Goal: Check status: Check status

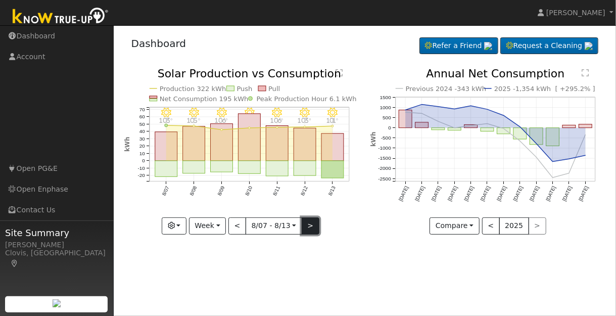
click at [305, 227] on button ">" at bounding box center [311, 225] width 18 height 17
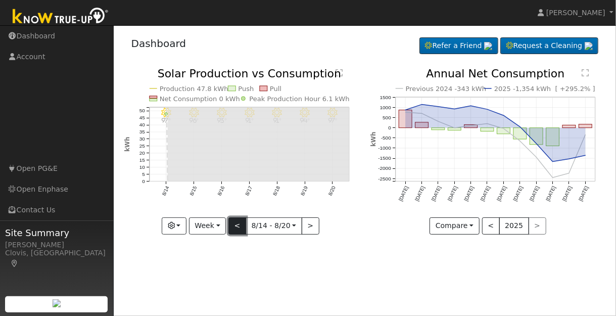
click at [239, 225] on button "<" at bounding box center [238, 225] width 18 height 17
type input "[DATE]"
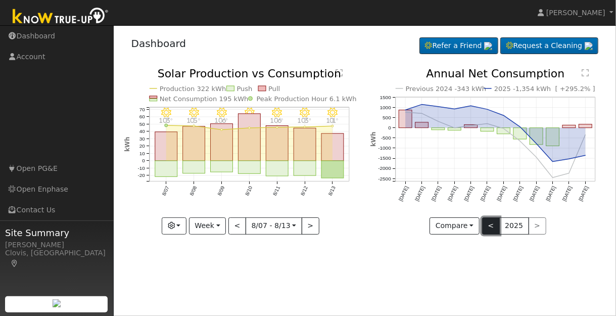
click at [490, 223] on button "<" at bounding box center [491, 225] width 18 height 17
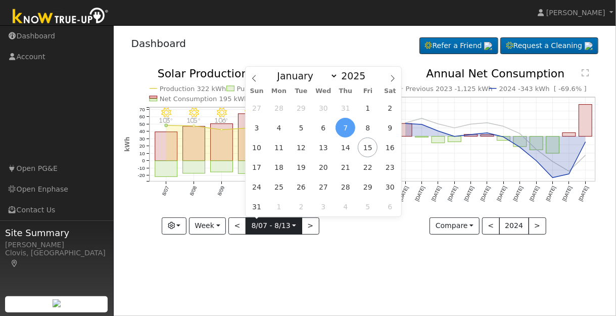
click at [292, 225] on input "[DATE]" at bounding box center [274, 226] width 56 height 16
click at [253, 79] on icon at bounding box center [254, 78] width 4 height 7
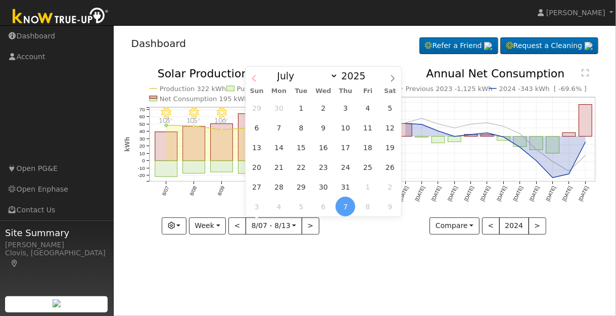
click at [253, 79] on icon at bounding box center [254, 78] width 4 height 7
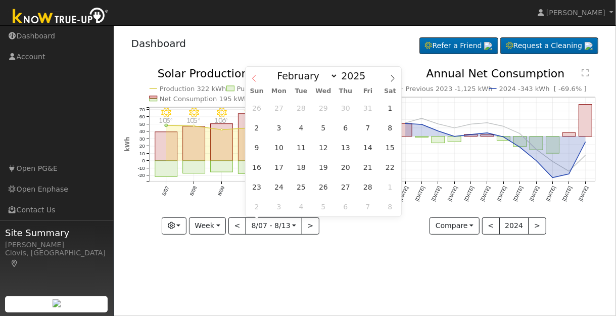
click at [253, 79] on icon at bounding box center [254, 78] width 4 height 7
select select "0"
click at [253, 79] on icon at bounding box center [254, 78] width 4 height 7
type input "2024"
click at [253, 79] on icon at bounding box center [254, 78] width 4 height 7
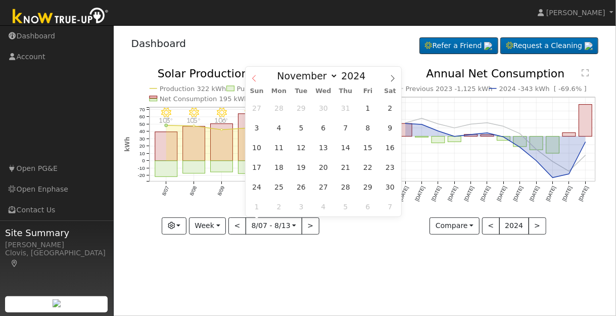
click at [253, 79] on icon at bounding box center [254, 78] width 4 height 7
select select "6"
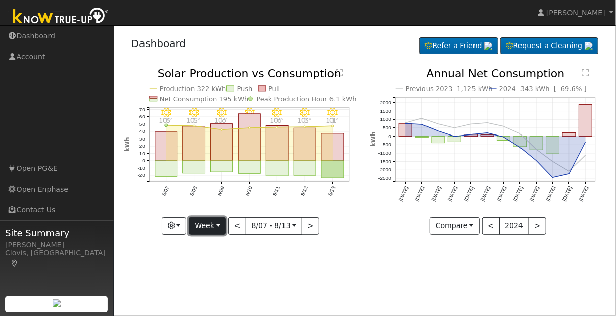
click at [211, 226] on button "Week" at bounding box center [207, 225] width 37 height 17
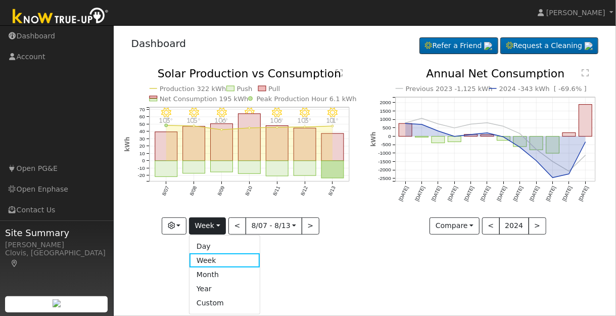
click at [356, 209] on icon "8/13 - Clear 101° 8/12 - Clear 103° 8/11 - Clear 106° 8/10 - Clear 107° 8/09 - …" at bounding box center [242, 149] width 236 height 163
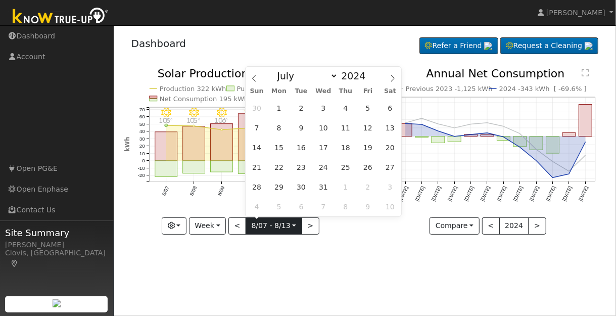
click at [292, 224] on input "[DATE]" at bounding box center [274, 226] width 56 height 16
click at [278, 110] on span "1" at bounding box center [280, 108] width 20 height 20
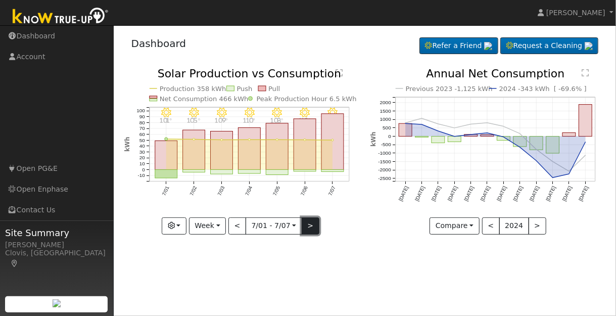
click at [308, 225] on button ">" at bounding box center [311, 225] width 18 height 17
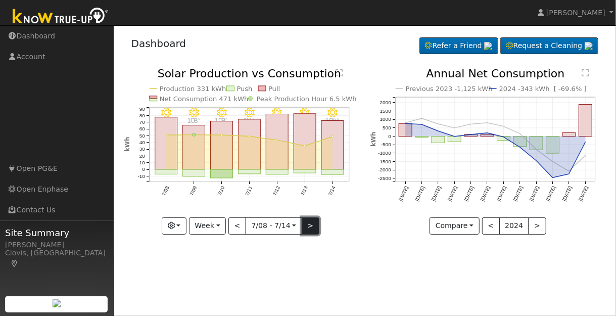
click at [307, 224] on button ">" at bounding box center [311, 225] width 18 height 17
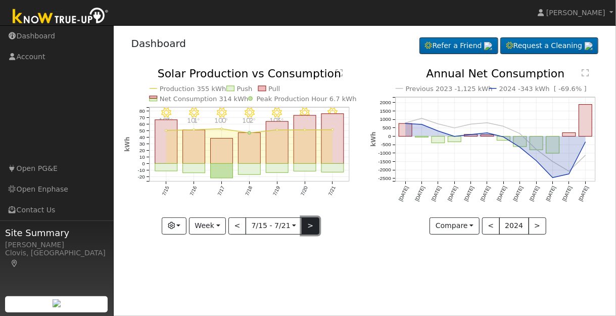
click at [307, 227] on button ">" at bounding box center [311, 225] width 18 height 17
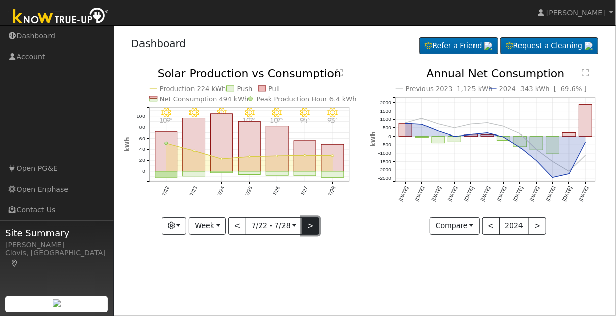
click at [308, 226] on button ">" at bounding box center [311, 225] width 18 height 17
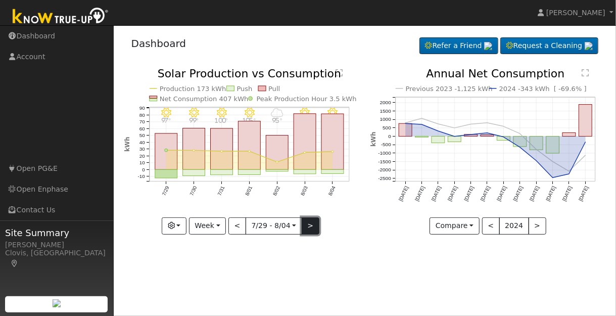
click at [309, 226] on button ">" at bounding box center [311, 225] width 18 height 17
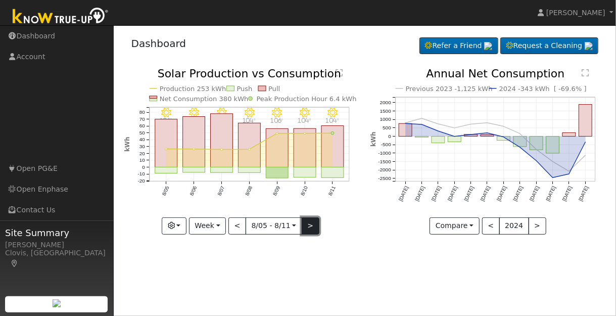
click at [306, 224] on button ">" at bounding box center [311, 225] width 18 height 17
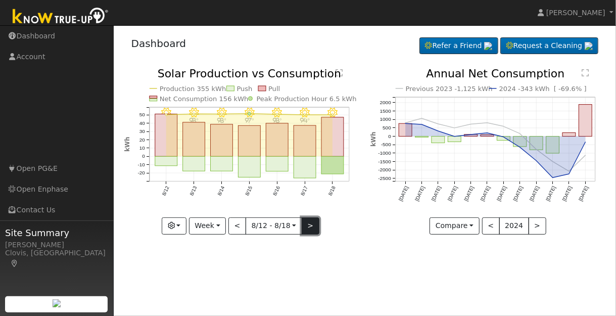
click at [308, 226] on button ">" at bounding box center [311, 225] width 18 height 17
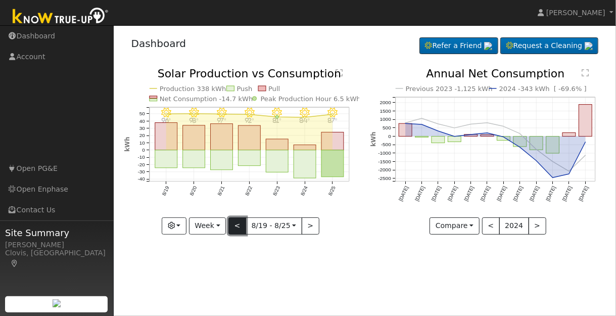
click at [236, 227] on button "<" at bounding box center [238, 225] width 18 height 17
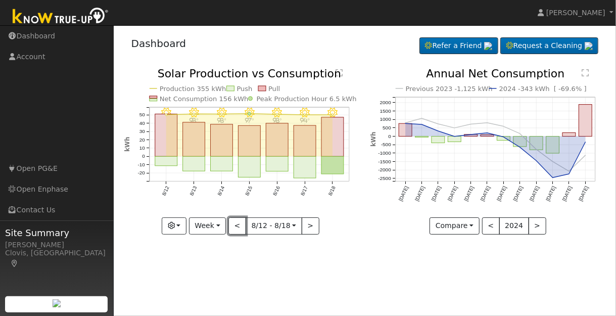
click at [236, 226] on button "<" at bounding box center [238, 225] width 18 height 17
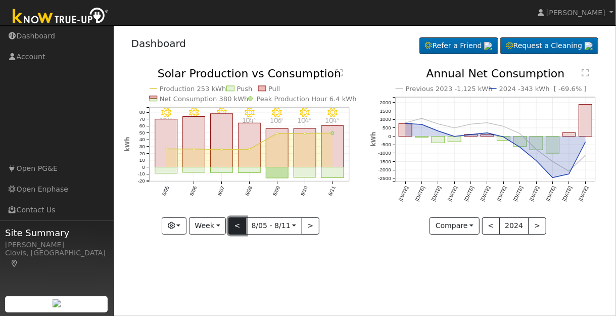
click at [236, 226] on button "<" at bounding box center [238, 225] width 18 height 17
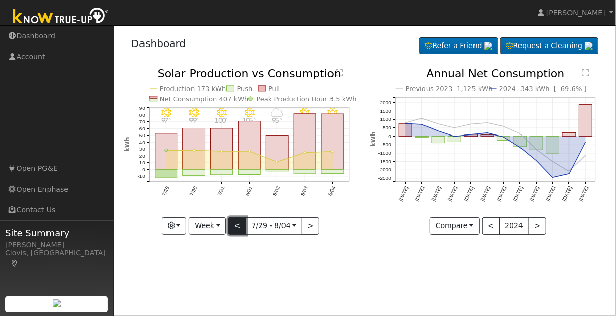
click at [237, 225] on button "<" at bounding box center [238, 225] width 18 height 17
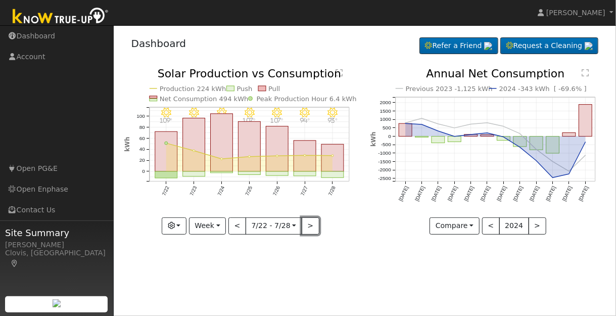
click at [308, 226] on button ">" at bounding box center [311, 225] width 18 height 17
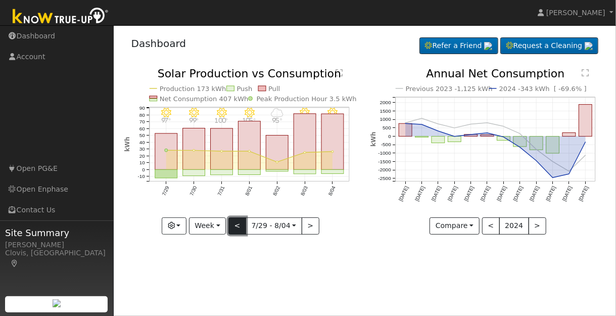
click at [236, 225] on button "<" at bounding box center [238, 225] width 18 height 17
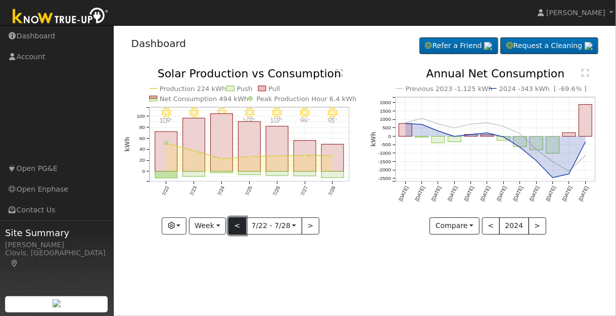
click at [237, 224] on button "<" at bounding box center [238, 225] width 18 height 17
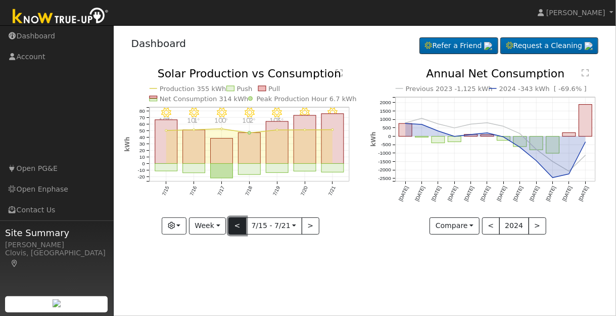
click at [238, 227] on button "<" at bounding box center [238, 225] width 18 height 17
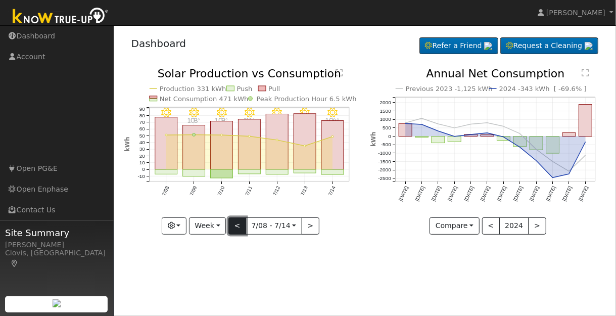
click at [237, 224] on button "<" at bounding box center [238, 225] width 18 height 17
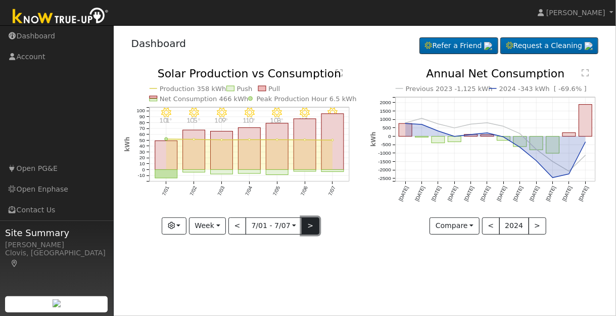
click at [307, 226] on button ">" at bounding box center [311, 225] width 18 height 17
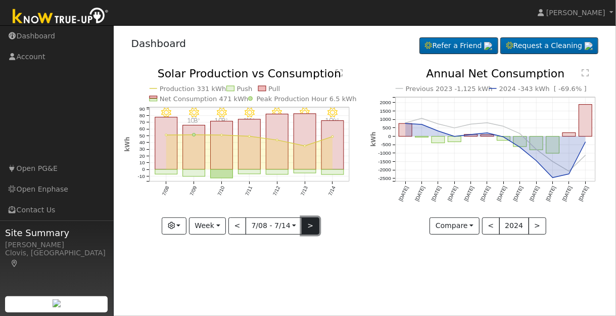
click at [307, 226] on button ">" at bounding box center [311, 225] width 18 height 17
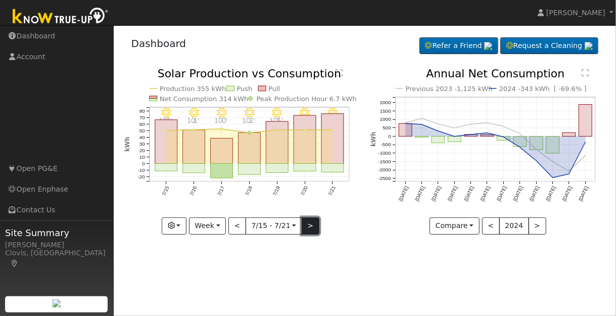
click at [307, 226] on button ">" at bounding box center [311, 225] width 18 height 17
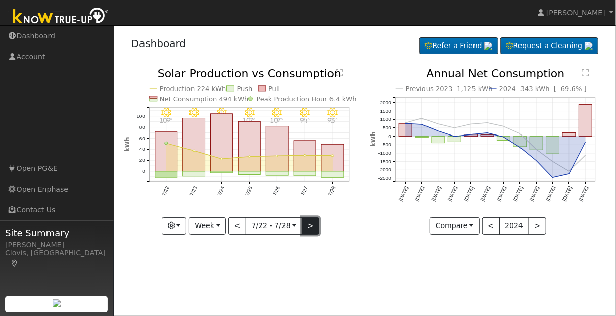
click at [307, 226] on button ">" at bounding box center [311, 225] width 18 height 17
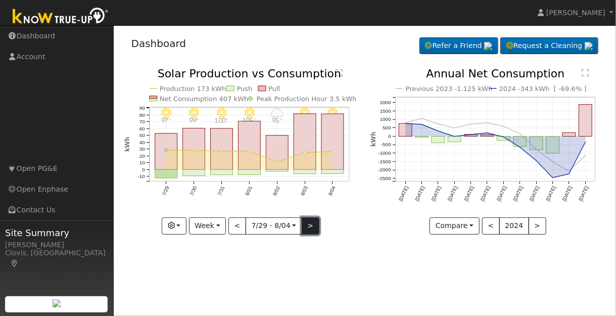
click at [307, 226] on button ">" at bounding box center [311, 225] width 18 height 17
type input "[DATE]"
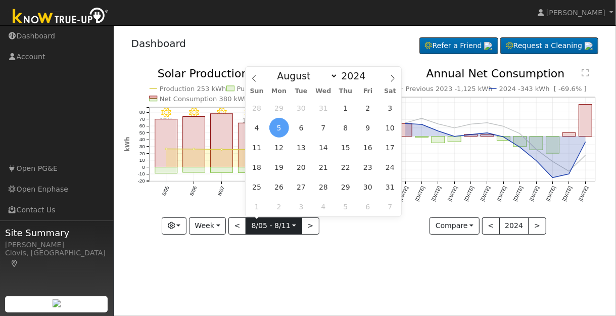
click at [292, 223] on input "[DATE]" at bounding box center [274, 226] width 56 height 16
click at [393, 78] on icon at bounding box center [393, 78] width 4 height 7
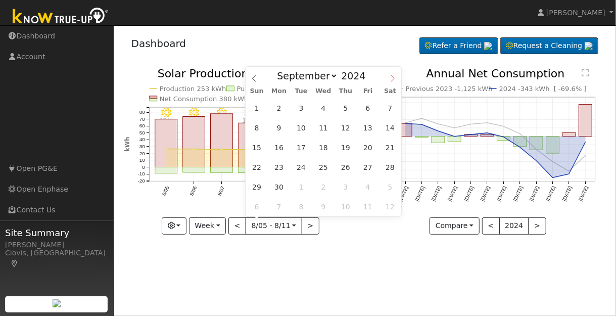
click at [393, 78] on icon at bounding box center [393, 78] width 4 height 7
select select "11"
click at [393, 78] on icon at bounding box center [393, 78] width 4 height 7
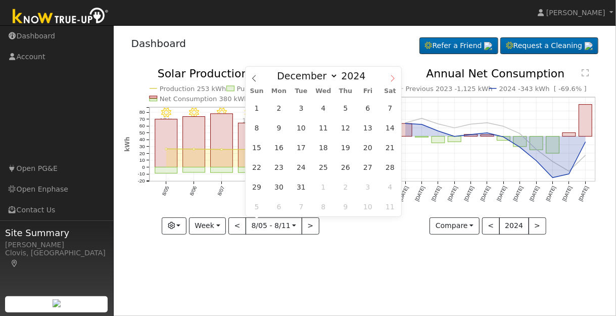
type input "2025"
click at [393, 78] on icon at bounding box center [393, 78] width 4 height 7
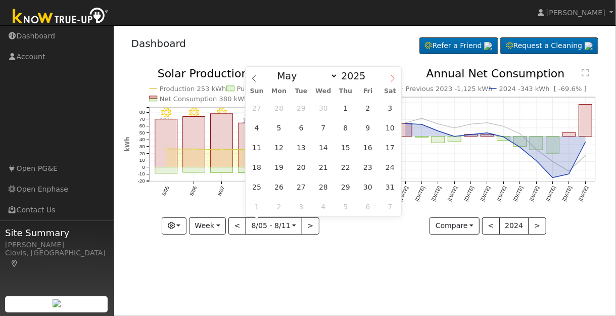
click at [393, 78] on icon at bounding box center [393, 78] width 4 height 7
select select "6"
click at [280, 129] on span "7" at bounding box center [280, 128] width 20 height 20
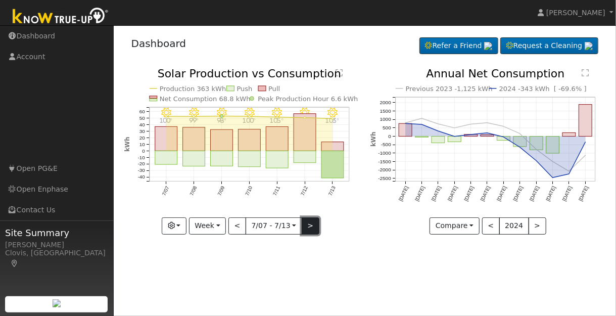
click at [309, 226] on button ">" at bounding box center [311, 225] width 18 height 17
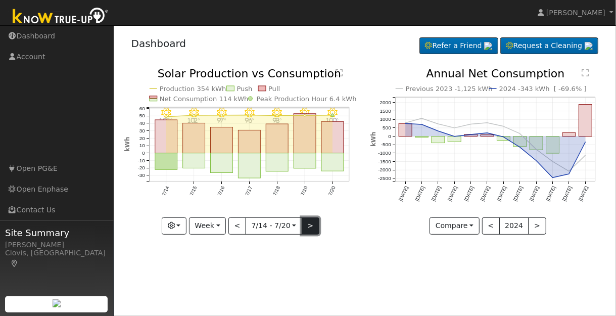
click at [309, 226] on button ">" at bounding box center [311, 225] width 18 height 17
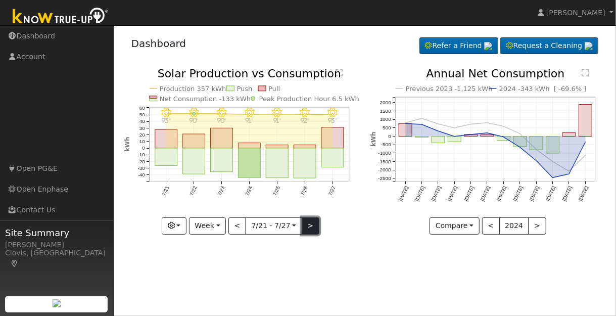
click at [309, 226] on button ">" at bounding box center [311, 225] width 18 height 17
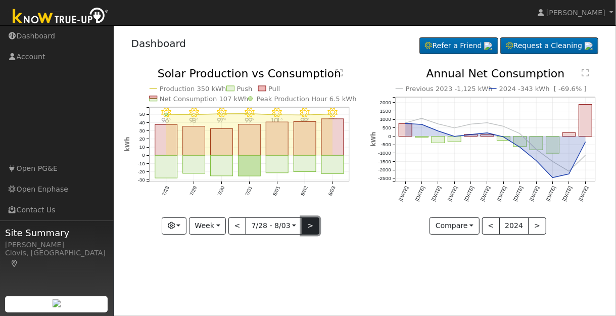
click at [309, 226] on button ">" at bounding box center [311, 225] width 18 height 17
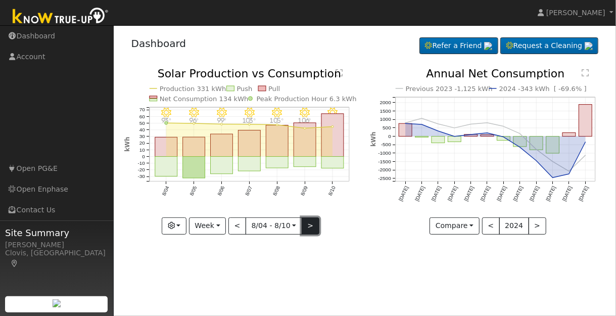
click at [307, 227] on button ">" at bounding box center [311, 225] width 18 height 17
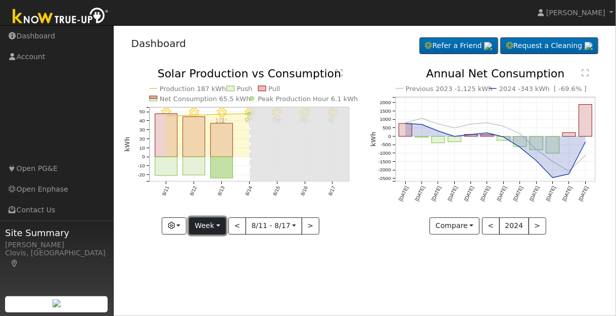
click at [216, 224] on button "Week" at bounding box center [207, 225] width 37 height 17
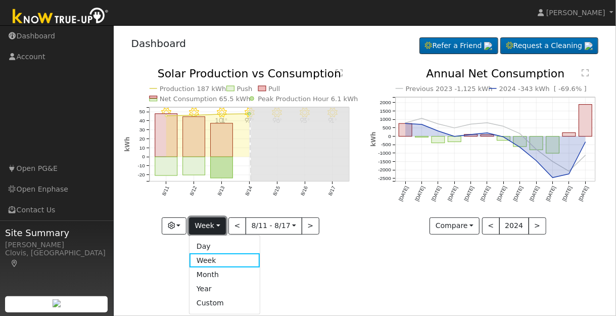
click at [213, 225] on button "Week" at bounding box center [207, 225] width 37 height 17
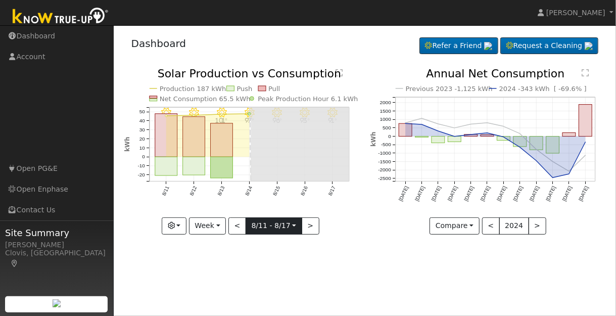
click at [291, 224] on input "[DATE]" at bounding box center [274, 226] width 56 height 16
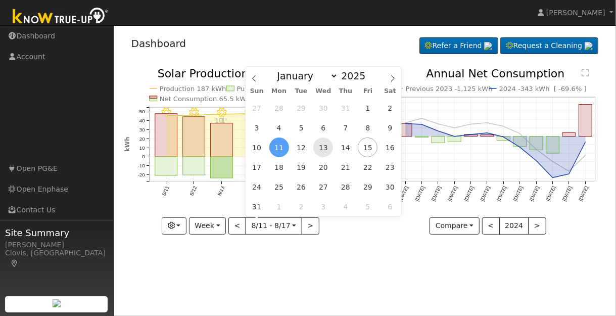
click at [324, 147] on span "13" at bounding box center [323, 148] width 20 height 20
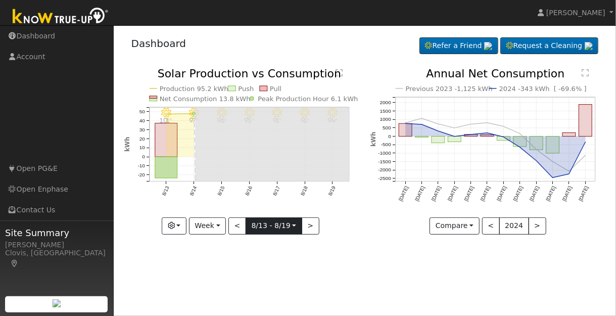
click at [291, 223] on input "[DATE]" at bounding box center [274, 226] width 56 height 16
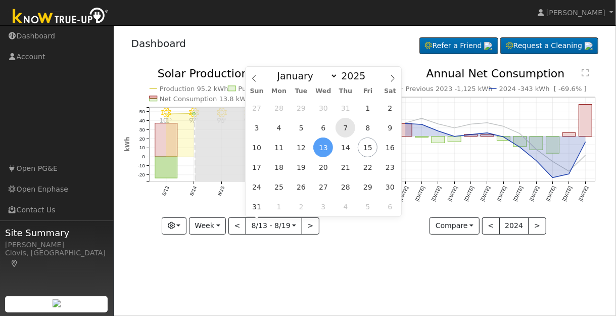
click at [347, 126] on span "7" at bounding box center [346, 128] width 20 height 20
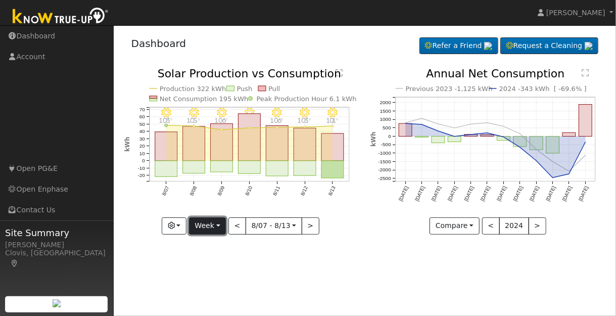
click at [219, 223] on button "Week" at bounding box center [207, 225] width 37 height 17
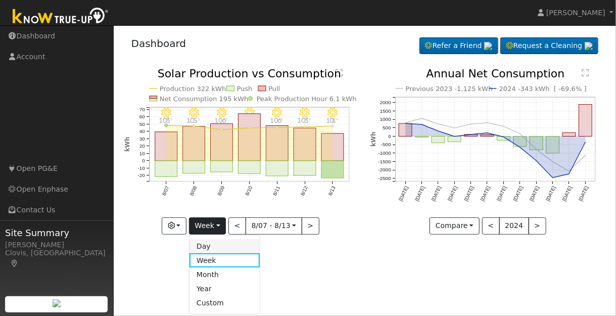
click at [211, 246] on link "Day" at bounding box center [225, 246] width 70 height 14
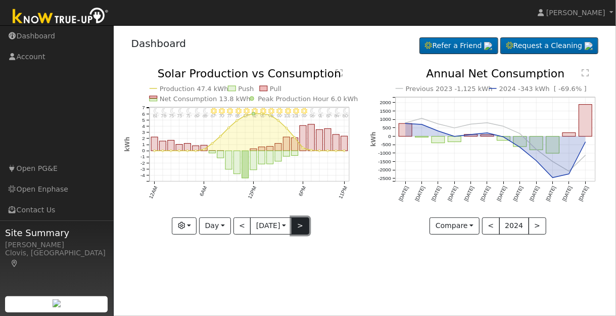
click at [302, 225] on button ">" at bounding box center [301, 225] width 18 height 17
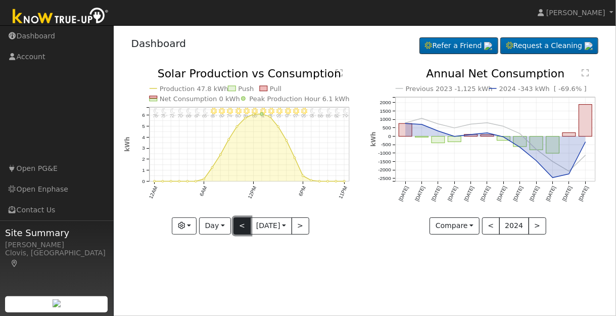
click at [239, 224] on button "<" at bounding box center [243, 225] width 18 height 17
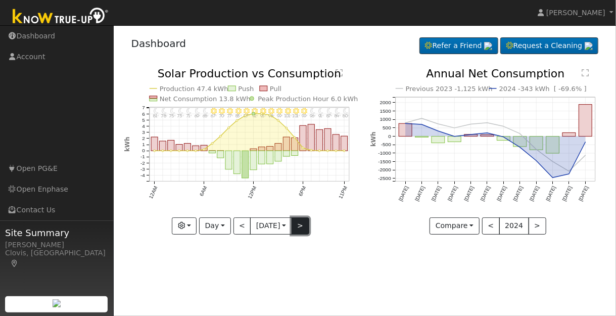
click at [303, 227] on button ">" at bounding box center [301, 225] width 18 height 17
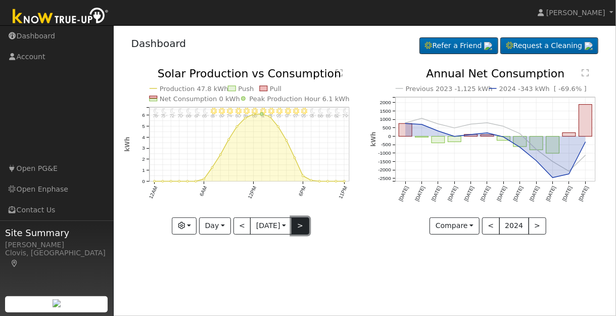
click at [303, 227] on button ">" at bounding box center [301, 225] width 18 height 17
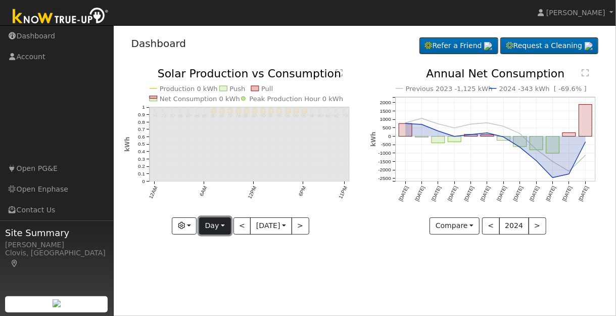
click at [221, 223] on button "Day" at bounding box center [214, 225] width 31 height 17
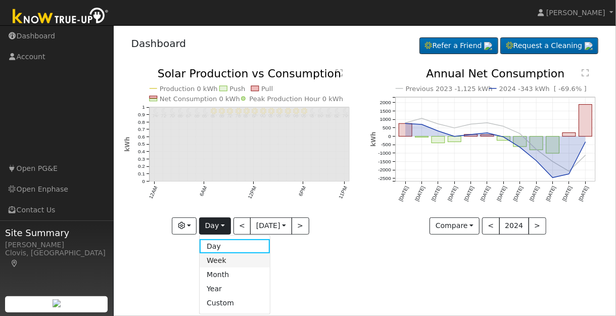
click at [225, 259] on link "Week" at bounding box center [235, 260] width 70 height 14
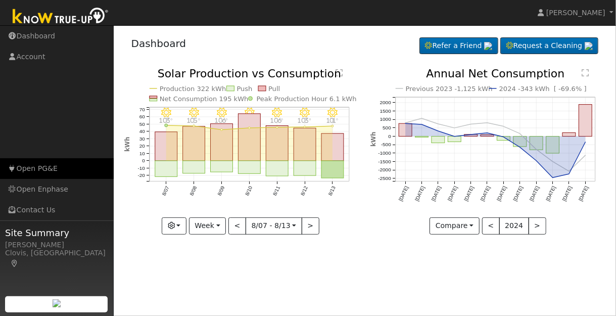
click at [47, 167] on link "Open PG&E" at bounding box center [57, 168] width 114 height 21
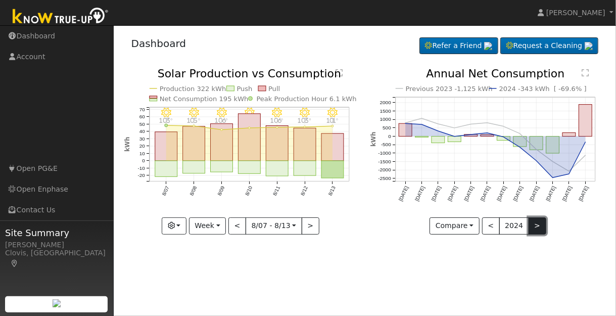
click at [532, 226] on button ">" at bounding box center [538, 225] width 18 height 17
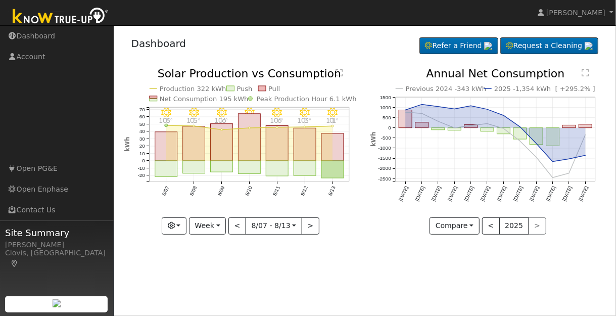
click at [535, 225] on div "< 2025 >" at bounding box center [514, 225] width 64 height 17
click at [531, 226] on div "< 2025 >" at bounding box center [514, 225] width 64 height 17
click at [219, 225] on button "Week" at bounding box center [207, 225] width 37 height 17
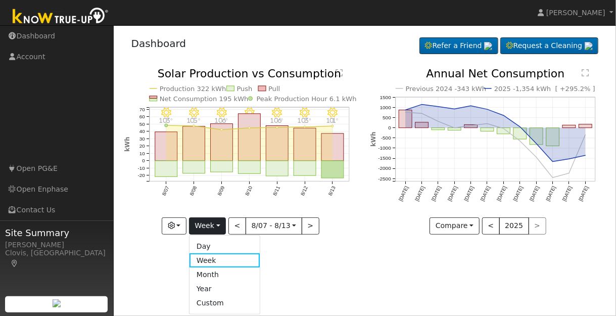
click at [217, 275] on link "Month" at bounding box center [225, 274] width 70 height 14
type input "[DATE]"
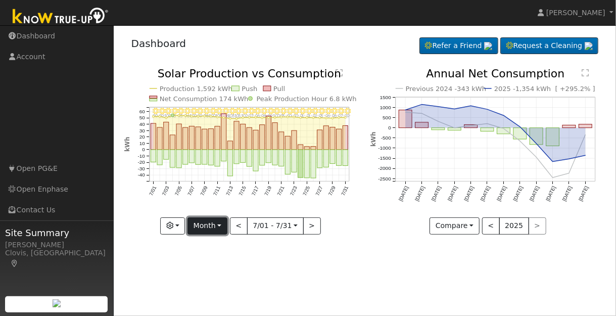
click at [220, 223] on button "Month" at bounding box center [208, 225] width 40 height 17
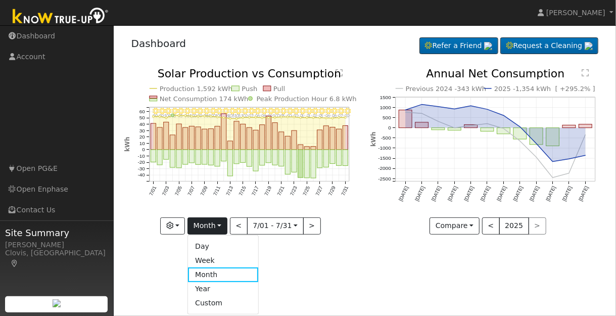
click at [355, 242] on div "7/31 - Clear 99° 7/30 - Clear 97° 7/29 - Clear 98° 7/28 - Clear 96° 7/27 - Clea…" at bounding box center [242, 159] width 246 height 182
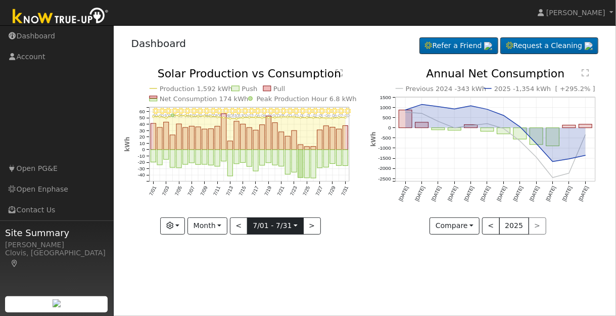
click at [294, 225] on input "[DATE]" at bounding box center [276, 226] width 56 height 16
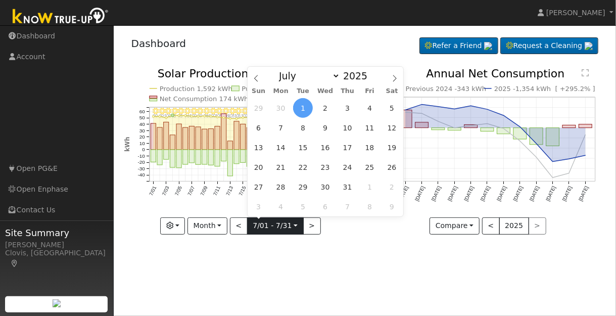
click at [293, 224] on input "[DATE]" at bounding box center [276, 226] width 56 height 16
click at [256, 79] on icon at bounding box center [256, 78] width 7 height 7
select select "5"
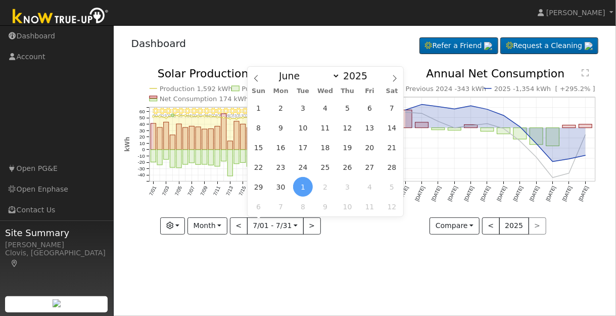
click at [381, 232] on div "Compare Compare Previous Current Year < 2025 >" at bounding box center [489, 225] width 236 height 17
click at [294, 224] on input "[DATE]" at bounding box center [276, 226] width 56 height 16
click at [259, 108] on span "1" at bounding box center [259, 108] width 20 height 20
type input "[DATE]"
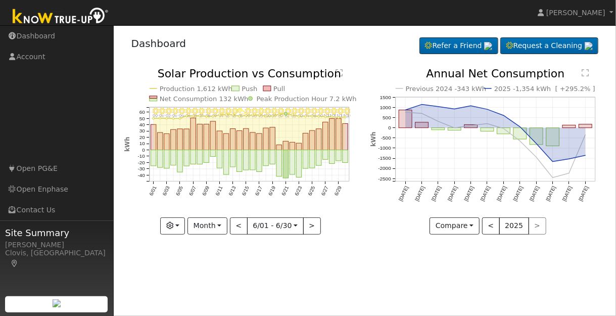
click at [376, 229] on div "Compare Compare Previous Current Year < 2025 >" at bounding box center [489, 225] width 236 height 17
click at [221, 224] on button "Month" at bounding box center [208, 225] width 40 height 17
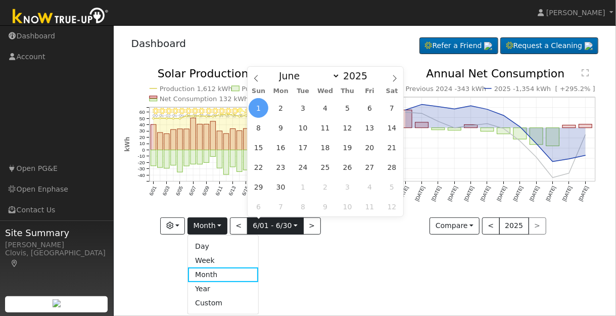
click at [294, 223] on input "[DATE]" at bounding box center [276, 226] width 56 height 16
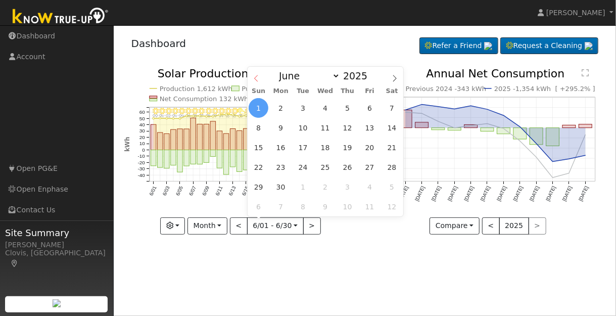
click at [256, 80] on icon at bounding box center [256, 78] width 7 height 7
click at [257, 80] on icon at bounding box center [256, 78] width 7 height 7
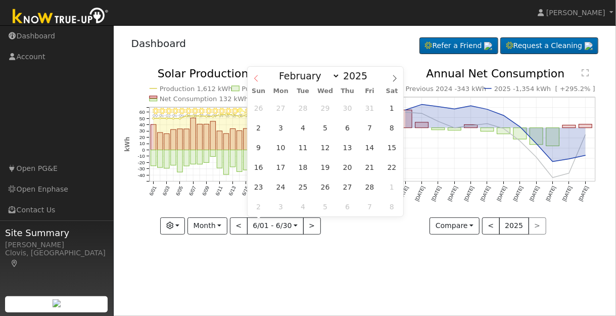
select select "0"
click at [257, 80] on icon at bounding box center [256, 78] width 7 height 7
type input "2024"
click at [257, 80] on icon at bounding box center [256, 78] width 7 height 7
click at [257, 78] on icon at bounding box center [256, 78] width 7 height 7
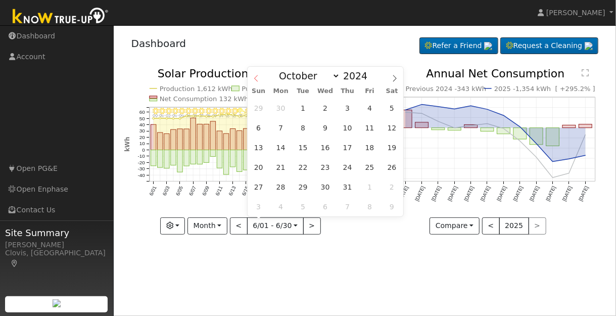
click at [258, 78] on icon at bounding box center [256, 78] width 7 height 7
click at [259, 78] on icon at bounding box center [256, 78] width 7 height 7
click at [260, 78] on span at bounding box center [256, 75] width 17 height 17
select select "5"
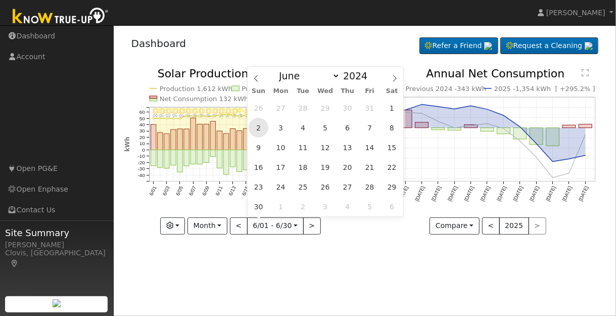
click at [260, 126] on span "2" at bounding box center [259, 128] width 20 height 20
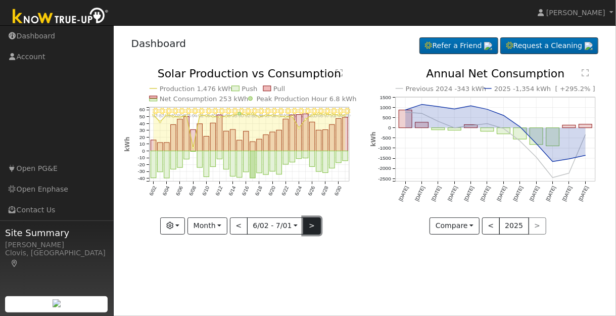
click at [308, 225] on button ">" at bounding box center [312, 225] width 18 height 17
type input "[DATE]"
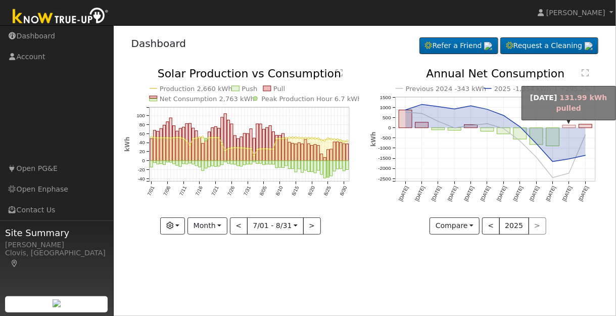
click at [568, 126] on rect "onclick=""" at bounding box center [569, 126] width 13 height 3
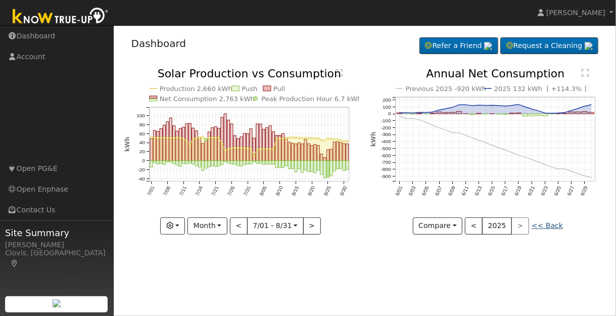
click at [546, 225] on link "<< Back" at bounding box center [547, 225] width 31 height 8
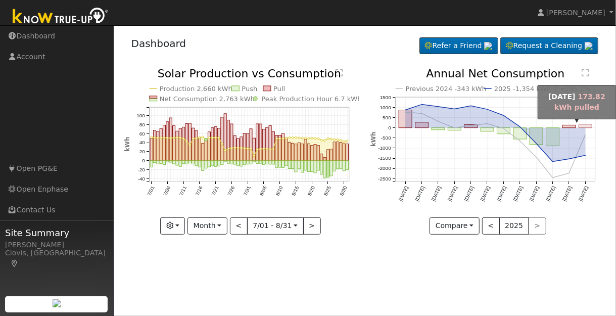
click at [585, 125] on rect "onclick=""" at bounding box center [585, 126] width 13 height 4
